Goal: Information Seeking & Learning: Learn about a topic

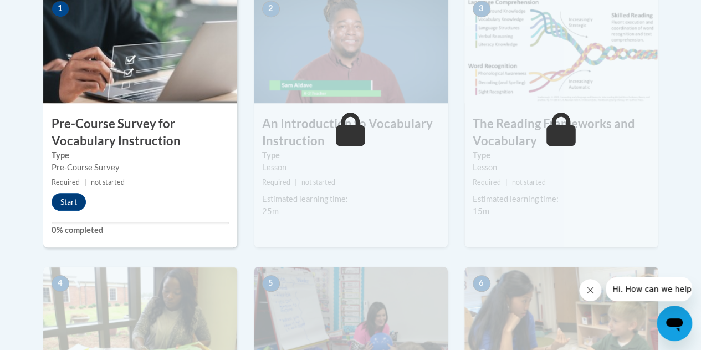
scroll to position [398, 0]
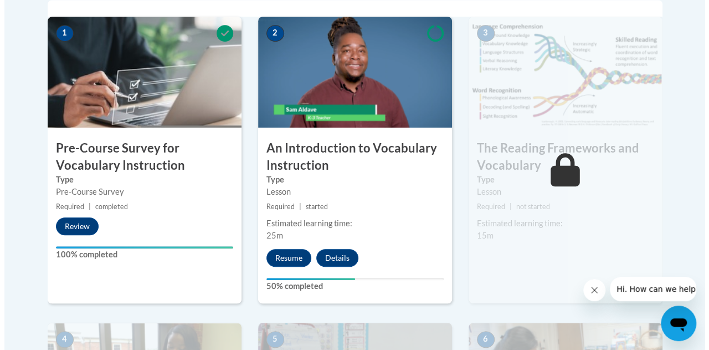
scroll to position [373, 0]
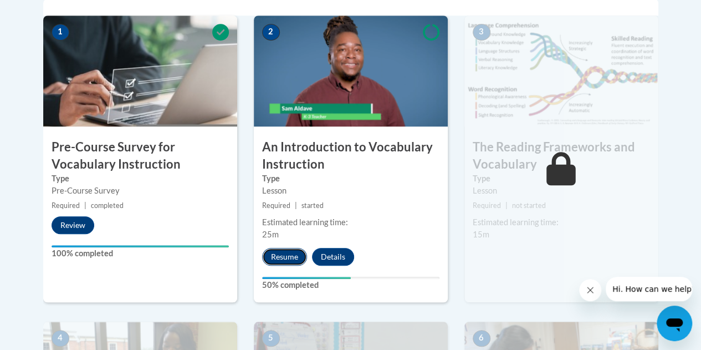
click at [285, 252] on button "Resume" at bounding box center [284, 257] width 45 height 18
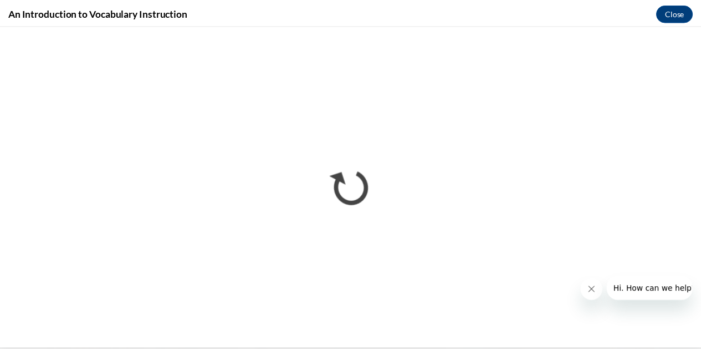
scroll to position [0, 0]
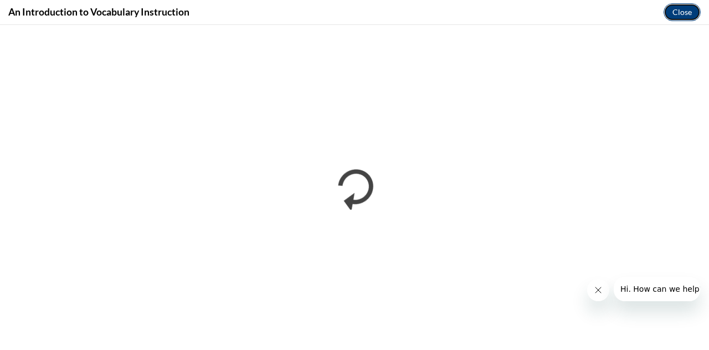
click at [678, 12] on button "Close" at bounding box center [682, 12] width 37 height 18
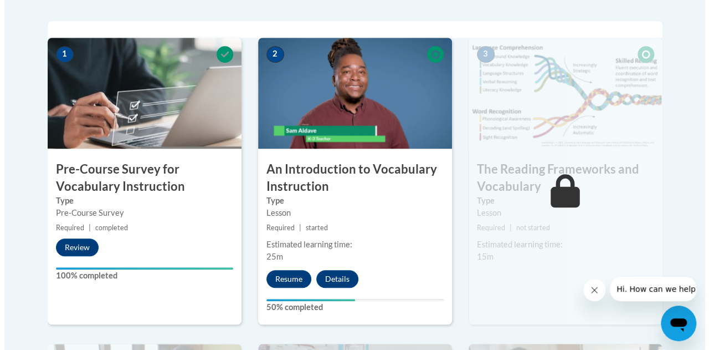
scroll to position [352, 0]
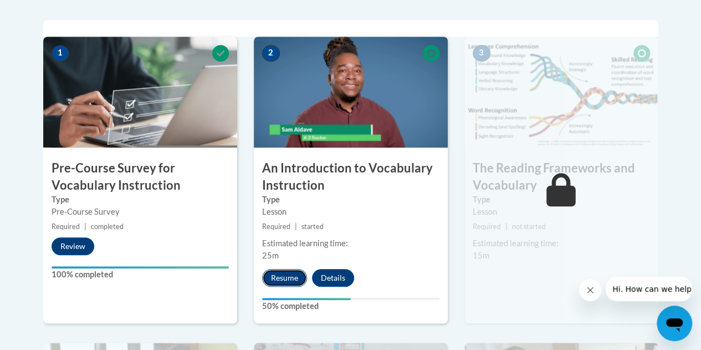
click at [282, 280] on button "Resume" at bounding box center [284, 278] width 45 height 18
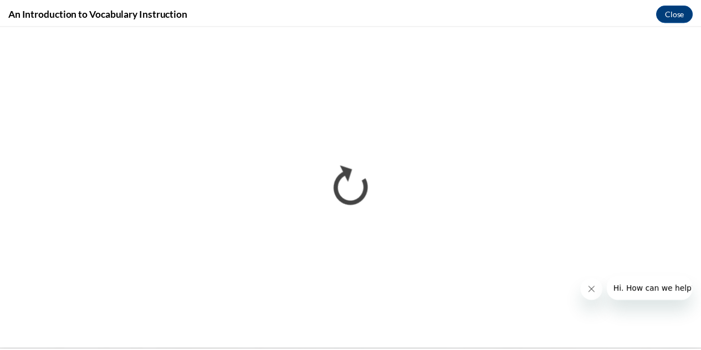
scroll to position [0, 0]
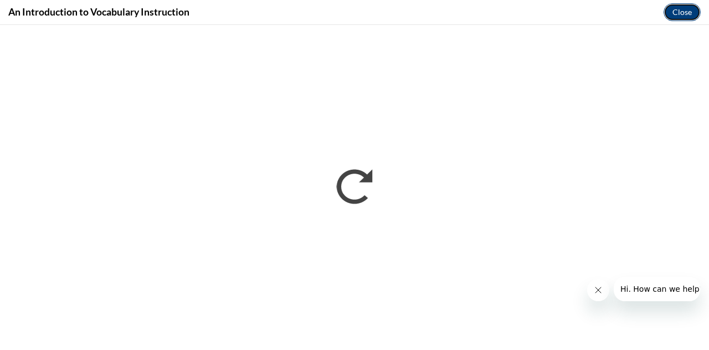
click at [683, 14] on button "Close" at bounding box center [682, 12] width 37 height 18
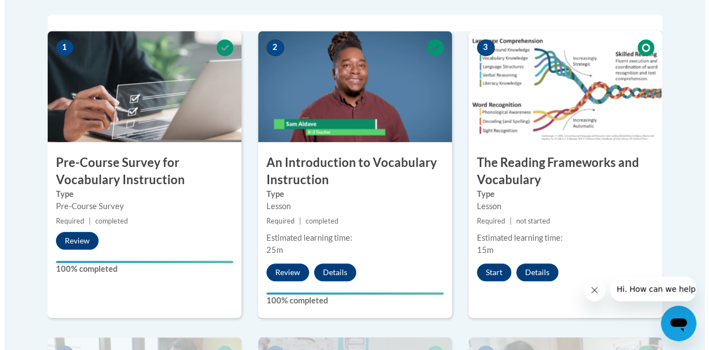
scroll to position [359, 0]
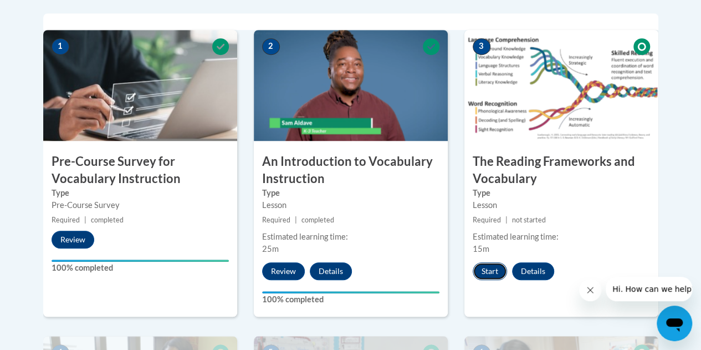
click at [492, 276] on button "Start" at bounding box center [490, 271] width 34 height 18
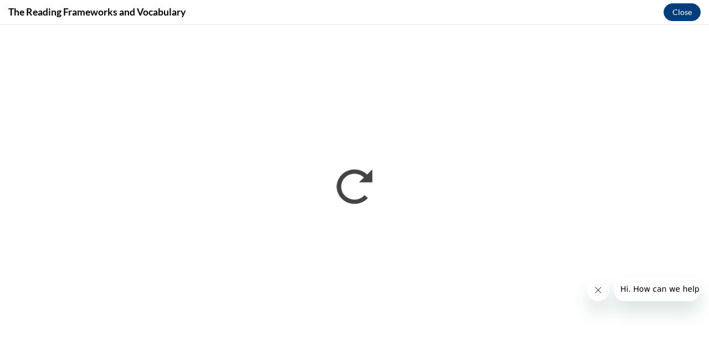
scroll to position [0, 0]
